Goal: Task Accomplishment & Management: Use online tool/utility

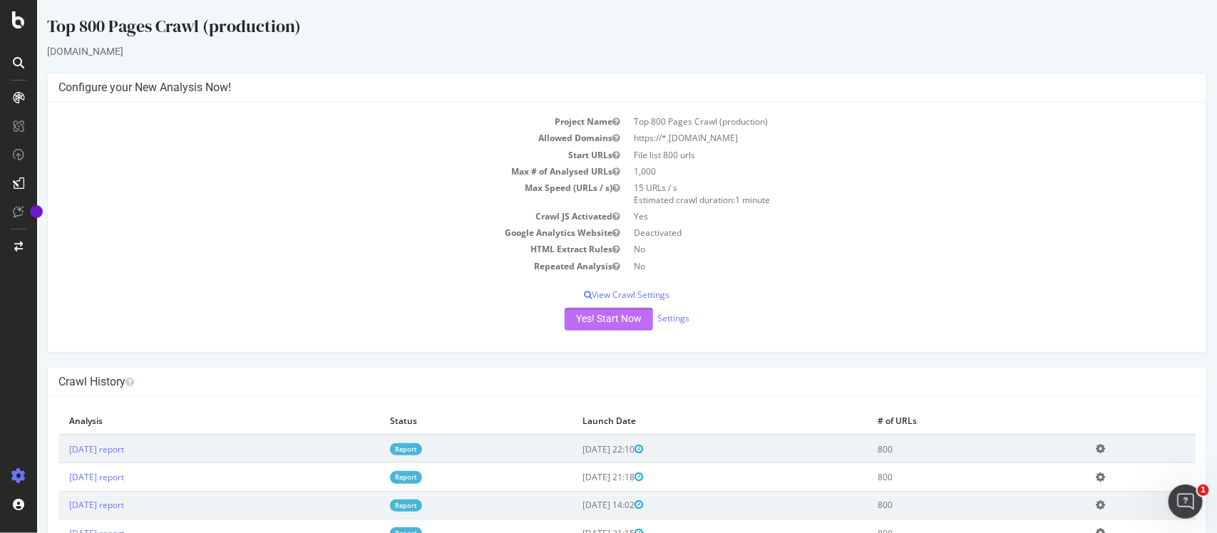
click at [595, 321] on button "Yes! Start Now" at bounding box center [608, 319] width 88 height 23
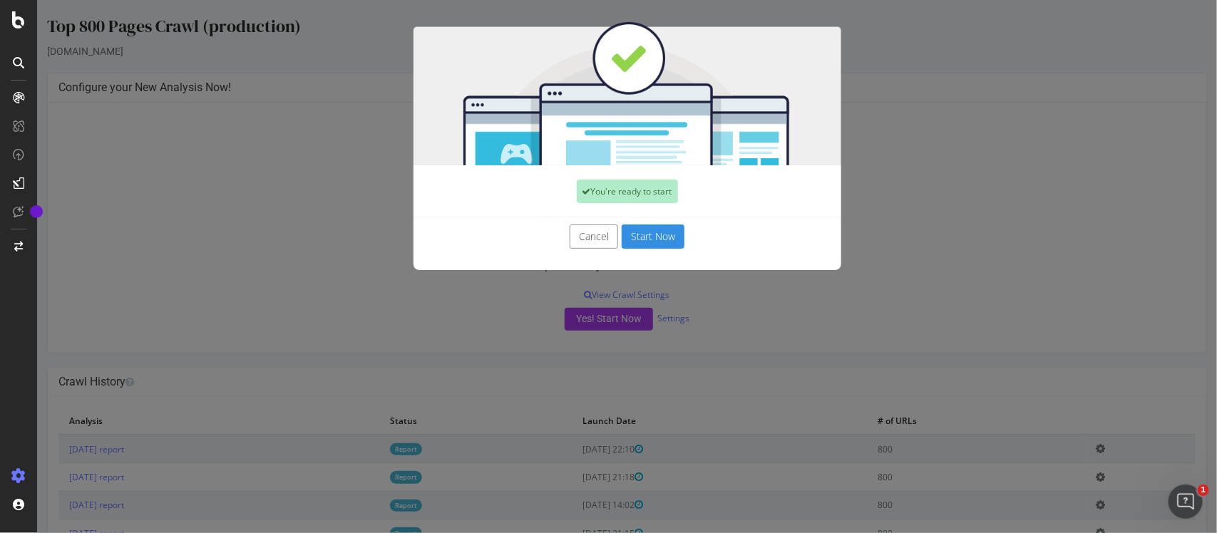
click at [648, 236] on button "Start Now" at bounding box center [652, 237] width 63 height 24
